Goal: Use online tool/utility: Utilize a website feature to perform a specific function

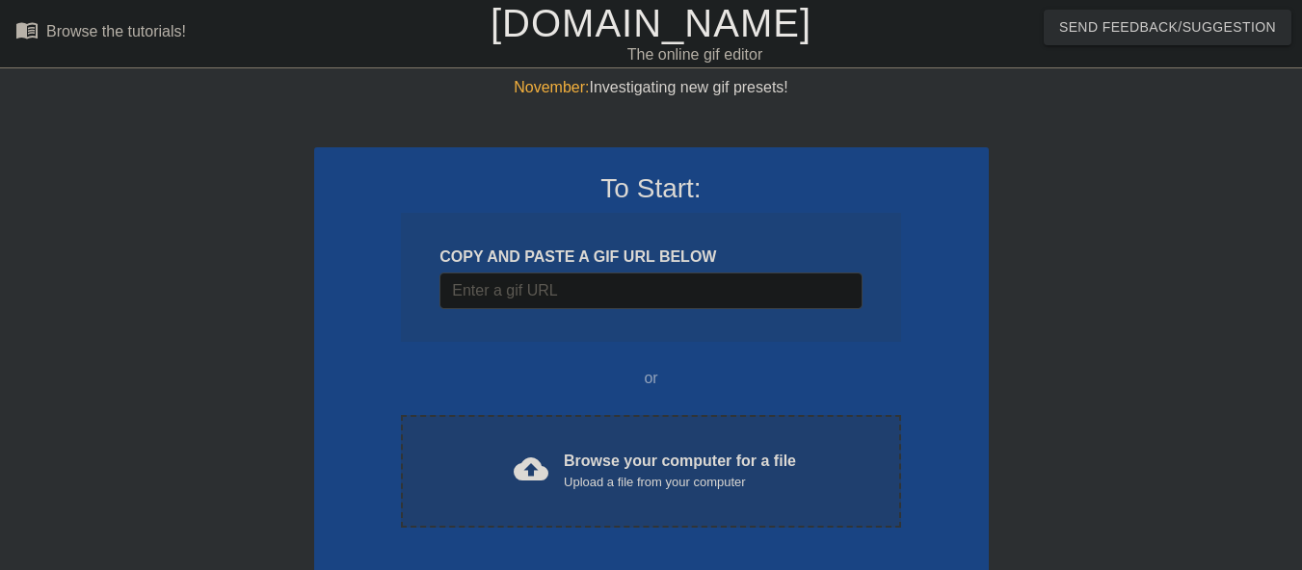
click at [543, 480] on span "cloud_upload" at bounding box center [530, 469] width 35 height 35
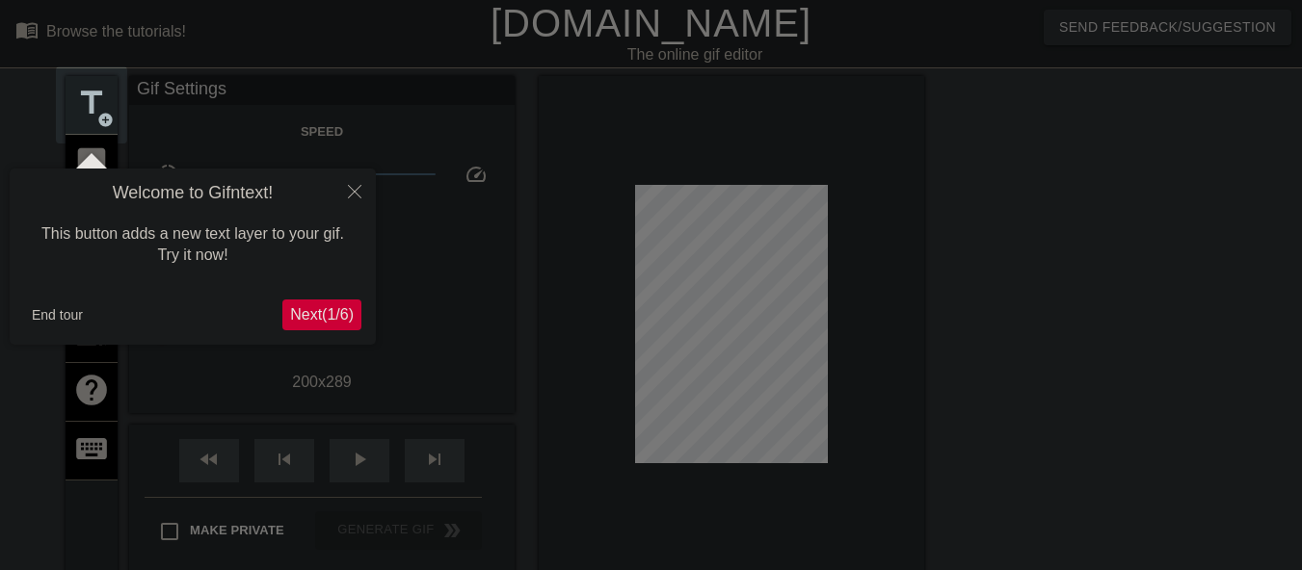
scroll to position [47, 0]
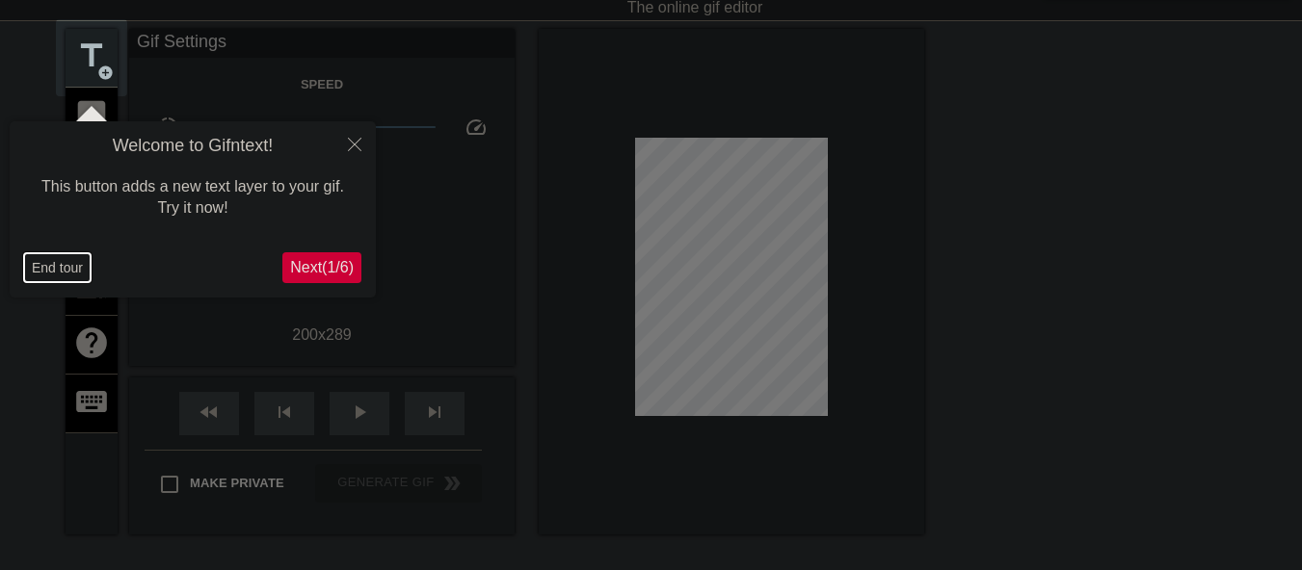
click at [49, 272] on button "End tour" at bounding box center [57, 267] width 66 height 29
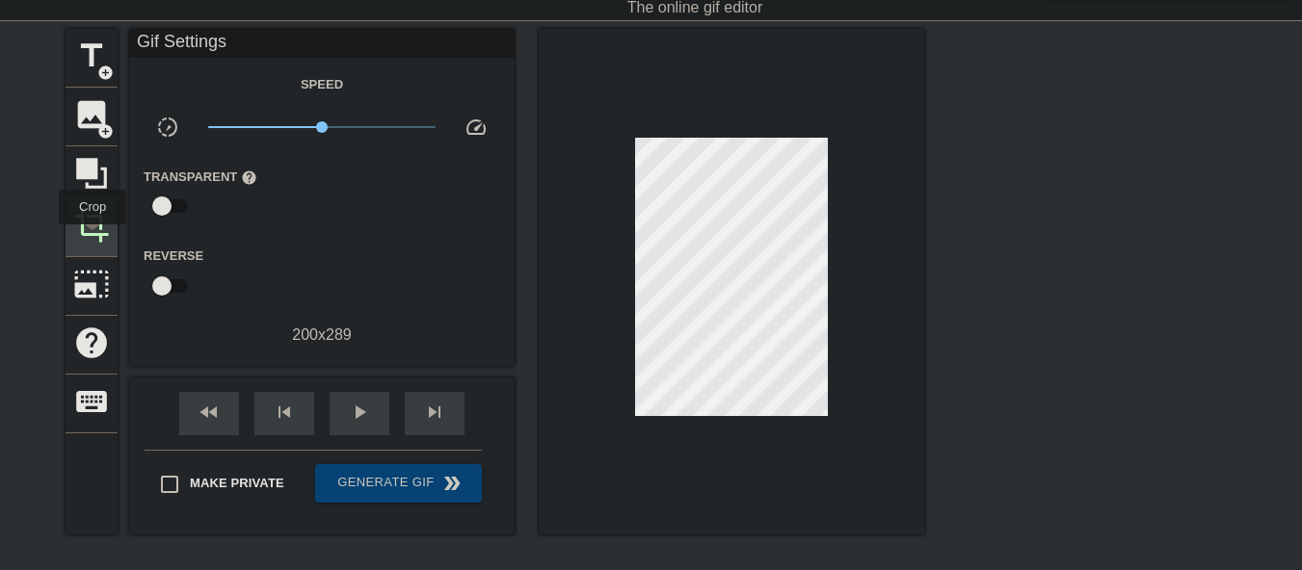
click at [92, 238] on span "crop" at bounding box center [91, 225] width 37 height 37
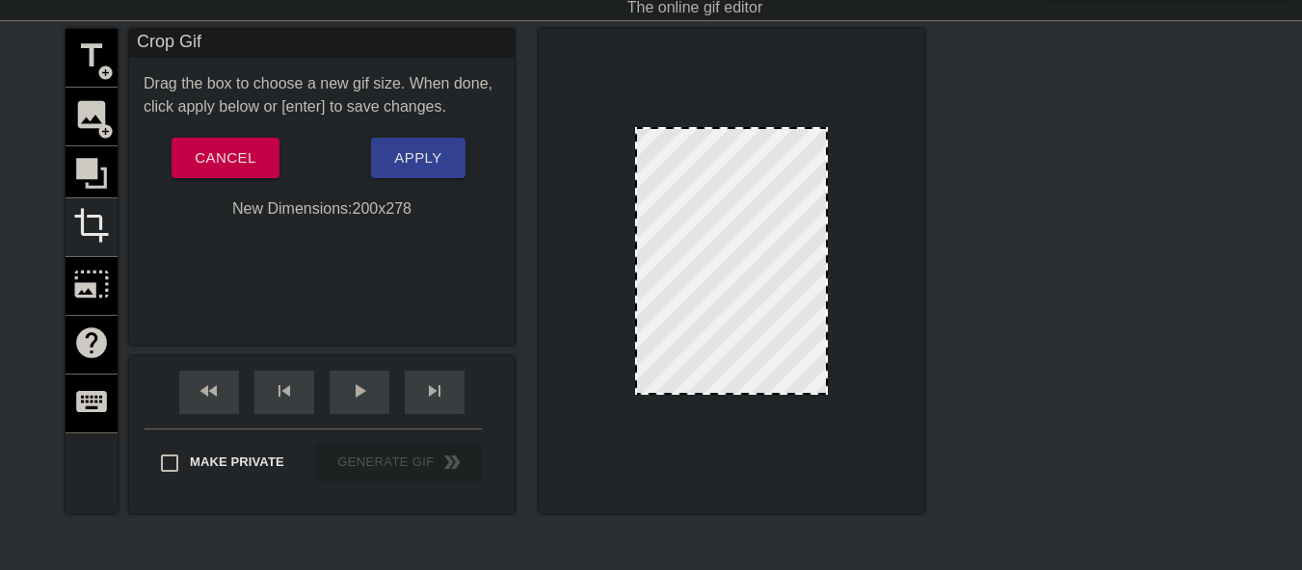
drag, startPoint x: 724, startPoint y: 403, endPoint x: 723, endPoint y: 392, distance: 10.8
click at [386, 151] on button "Apply" at bounding box center [417, 158] width 93 height 40
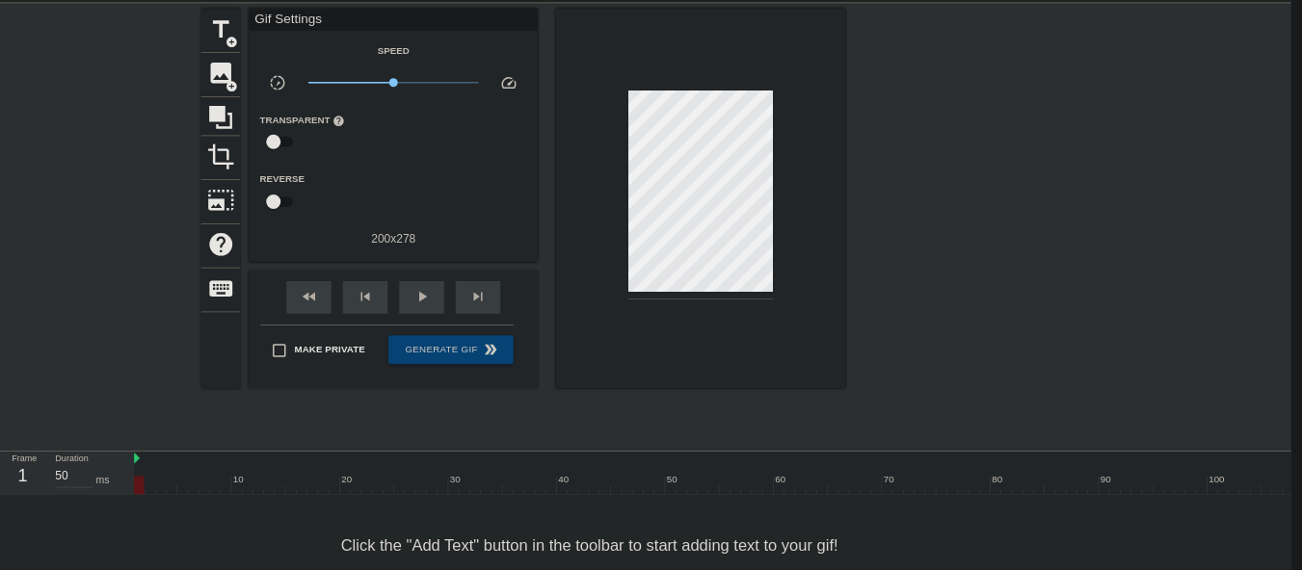
scroll to position [65, 14]
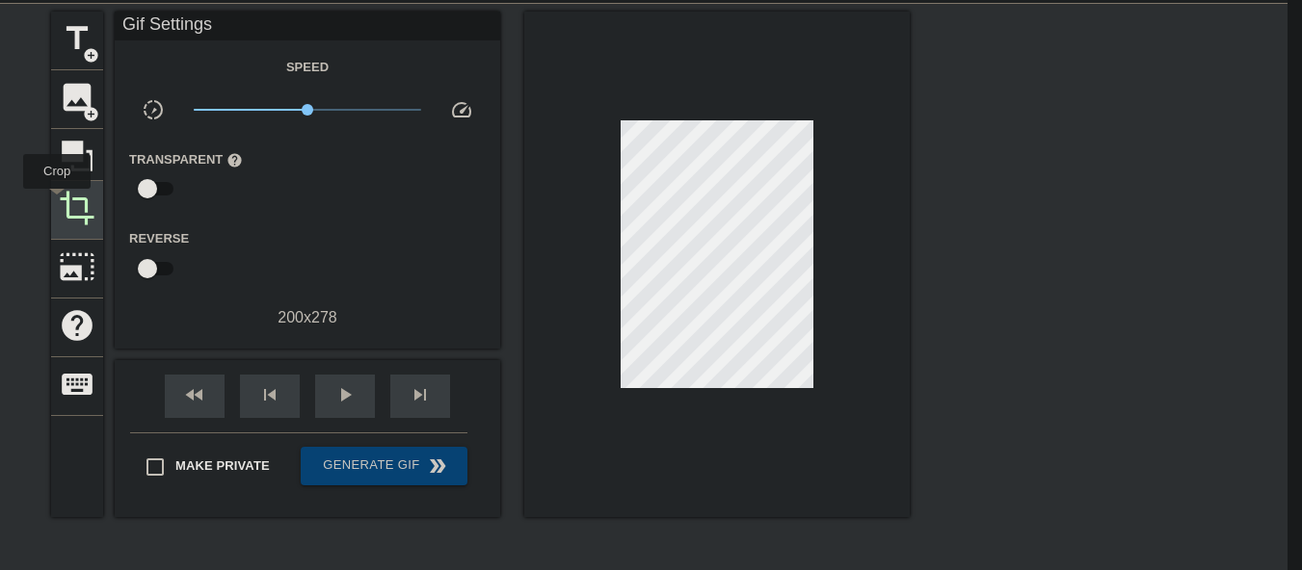
click at [57, 202] on div "crop" at bounding box center [77, 210] width 52 height 59
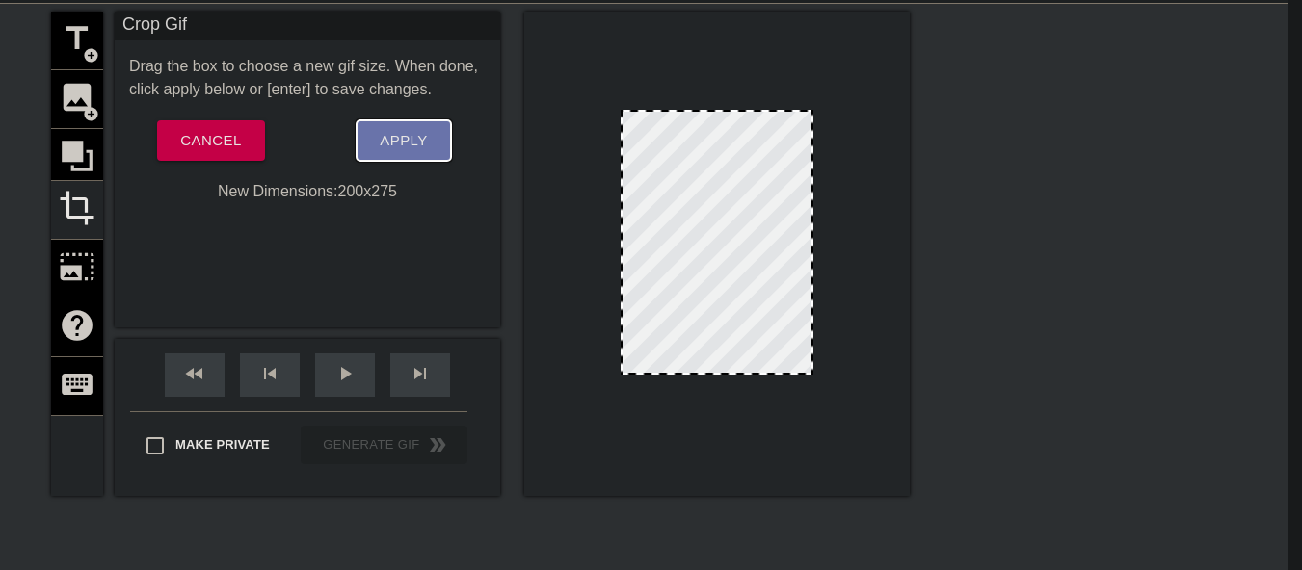
click at [392, 142] on span "Apply" at bounding box center [403, 140] width 47 height 25
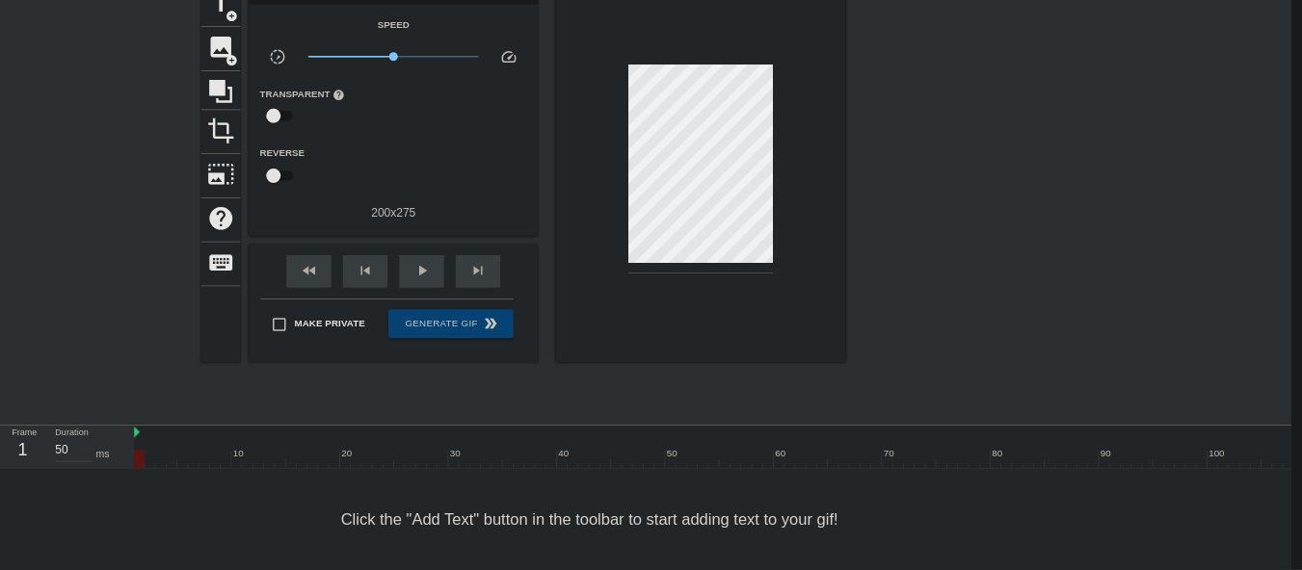
scroll to position [118, 14]
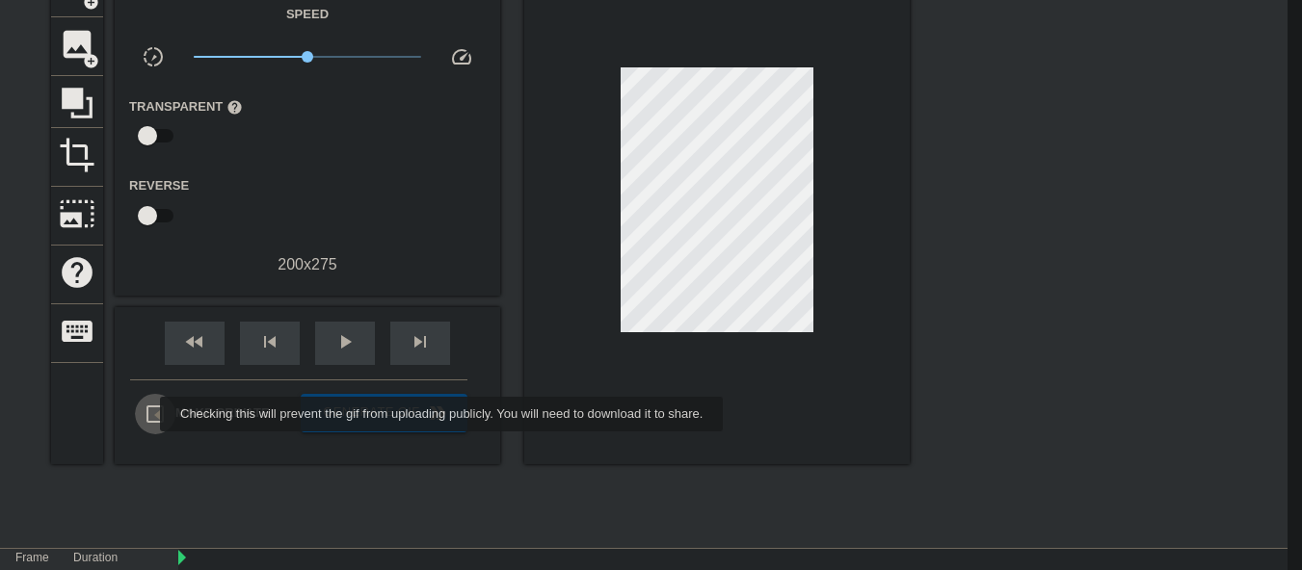
click at [147, 414] on input "Make Private" at bounding box center [155, 414] width 40 height 40
checkbox input "true"
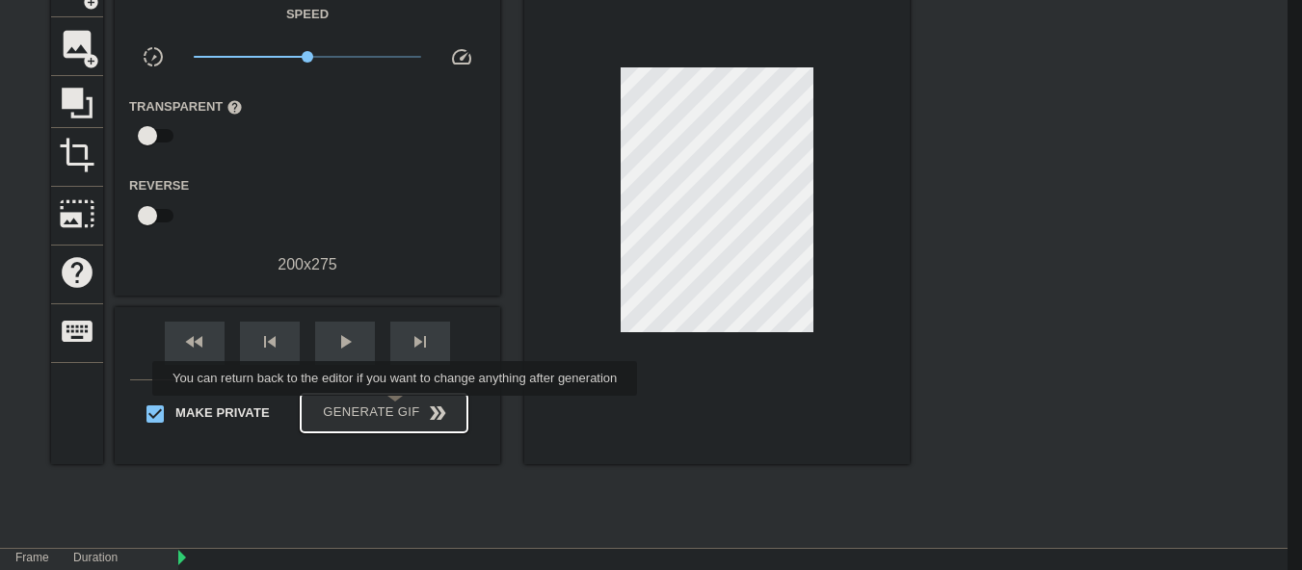
click at [397, 409] on span "Generate Gif double_arrow" at bounding box center [383, 413] width 151 height 23
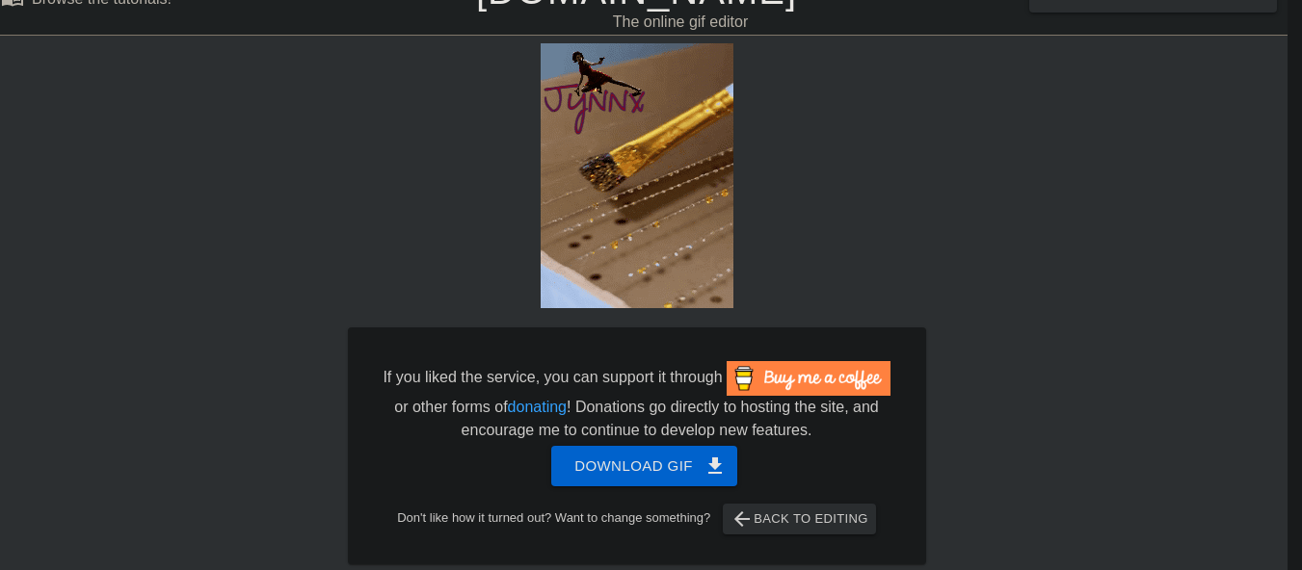
scroll to position [0, 14]
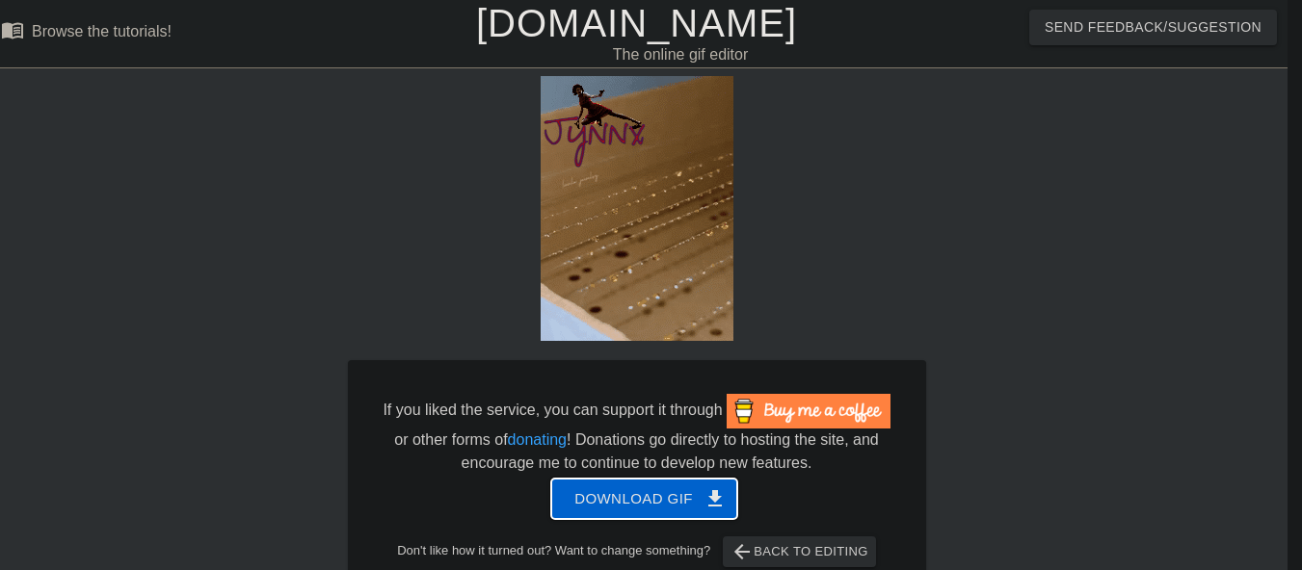
click at [694, 490] on span "Download gif get_app" at bounding box center [644, 499] width 140 height 25
